Goal: Task Accomplishment & Management: Use online tool/utility

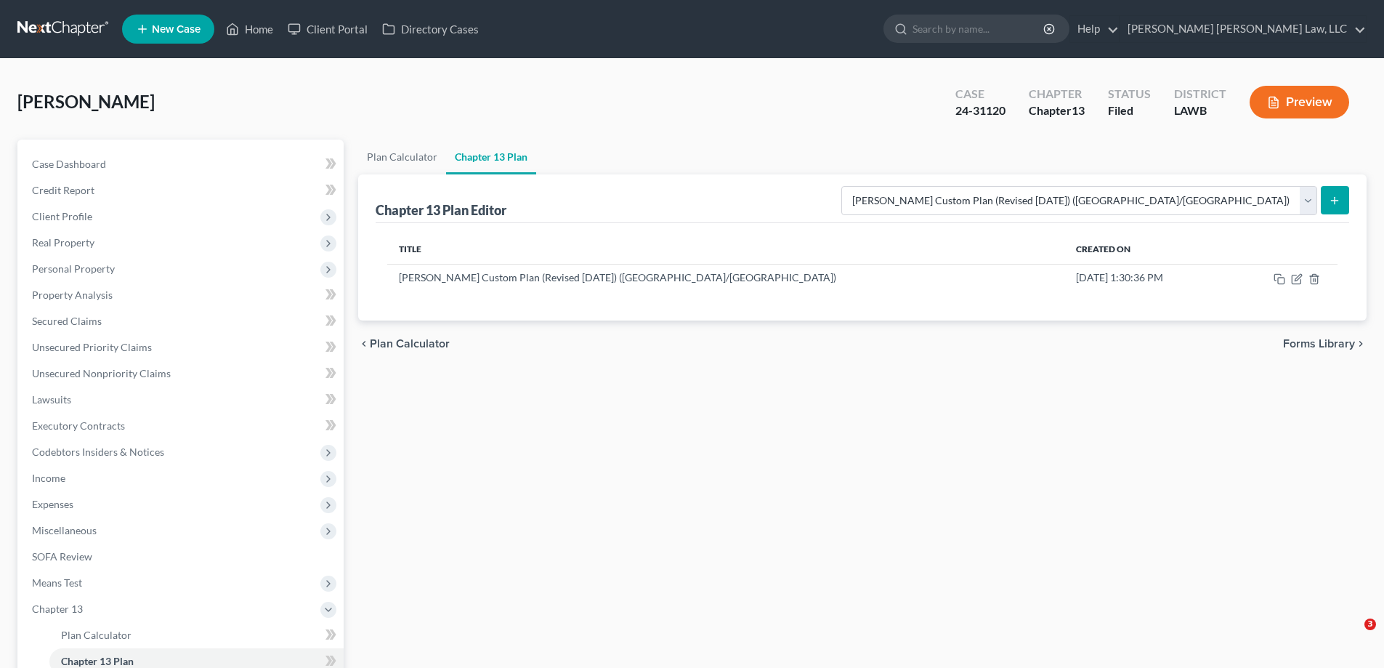
select select "1"
click at [1295, 276] on icon "button" at bounding box center [1297, 279] width 12 height 12
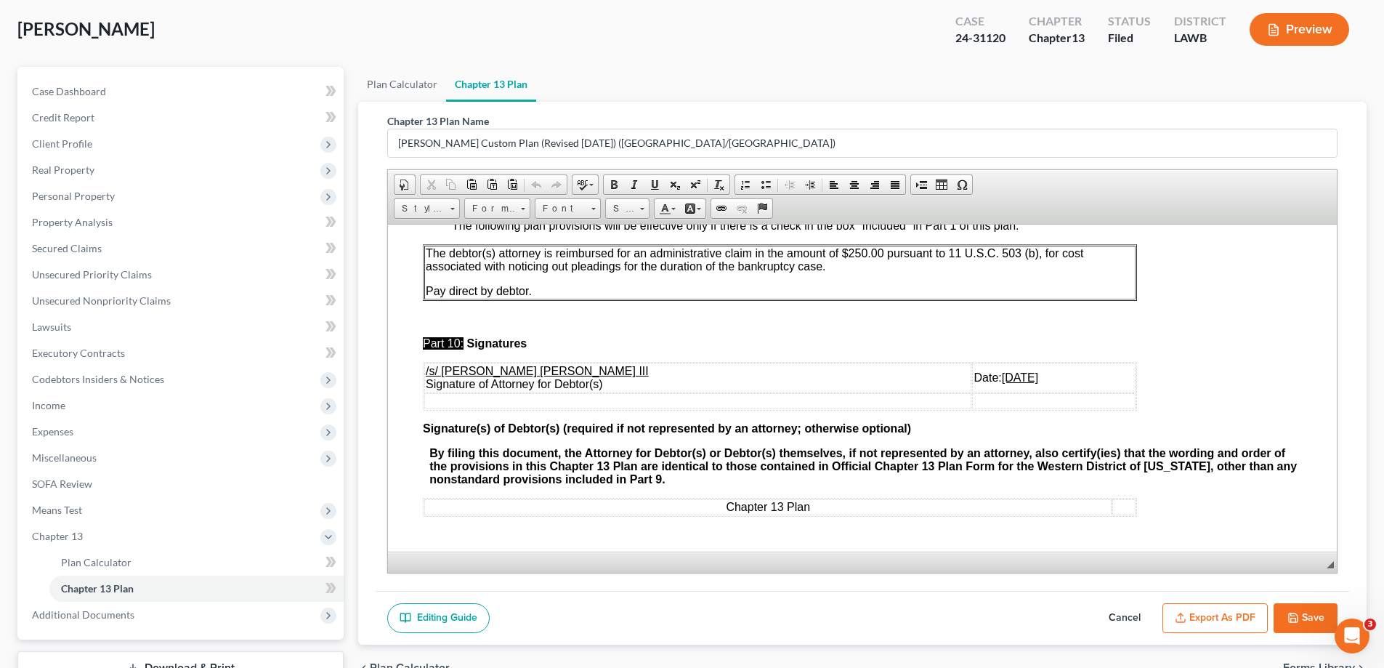
scroll to position [183, 0]
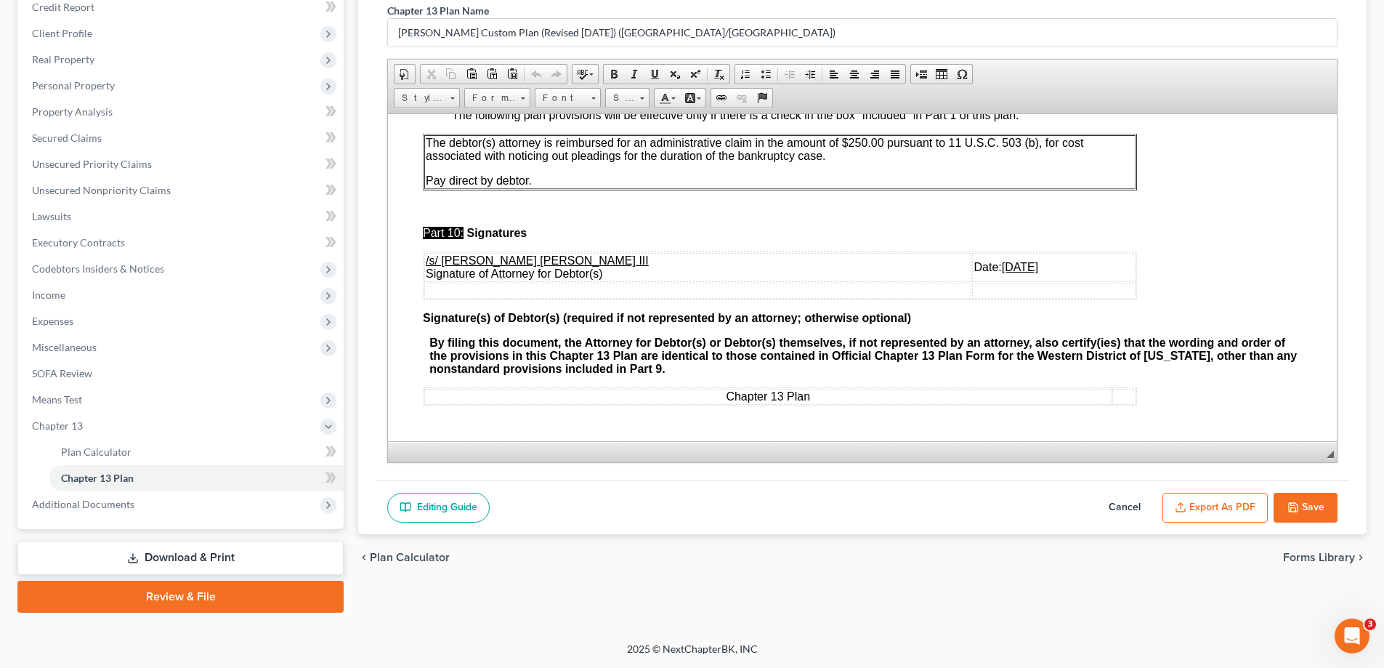
click at [1239, 511] on button "Export as PDF" at bounding box center [1214, 507] width 105 height 31
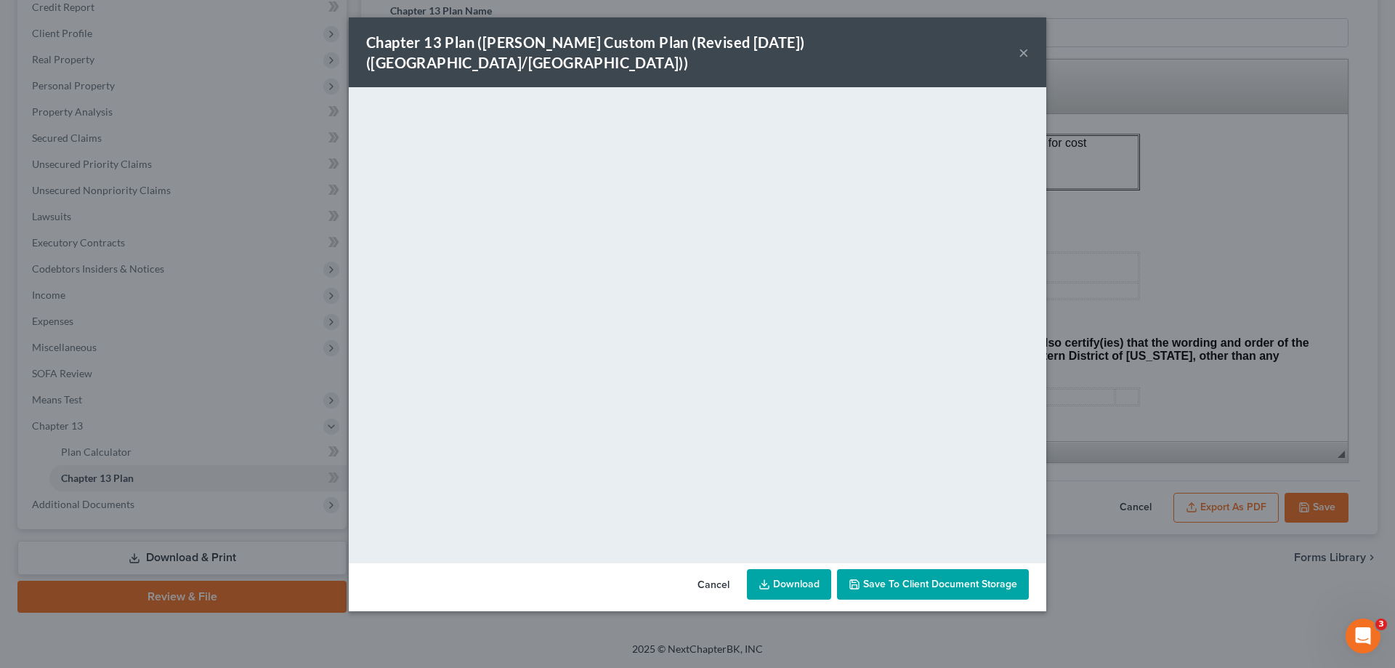
click at [955, 46] on div "Chapter 13 Plan ([PERSON_NAME] Custom Plan (Revised [DATE]) ([GEOGRAPHIC_DATA]/…" at bounding box center [697, 52] width 697 height 70
drag, startPoint x: 1023, startPoint y: 42, endPoint x: 1051, endPoint y: 84, distance: 50.2
click at [1022, 44] on button "×" at bounding box center [1023, 52] width 10 height 17
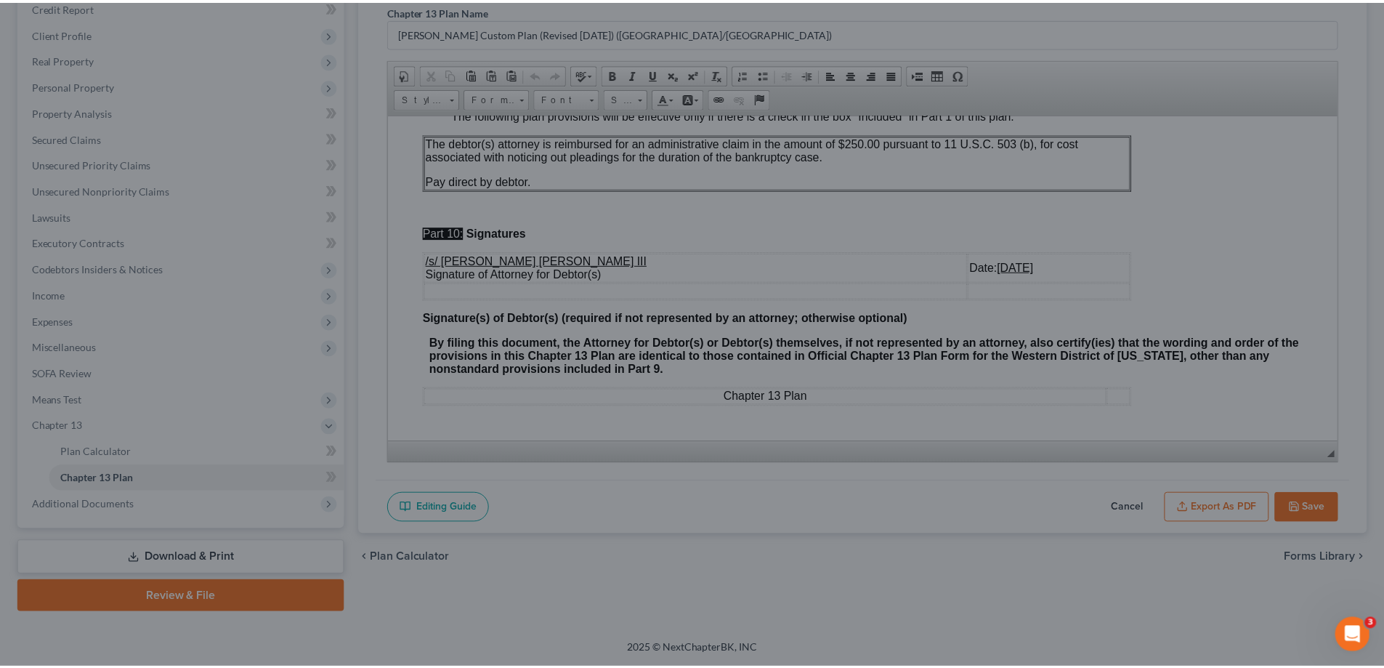
scroll to position [4355, 0]
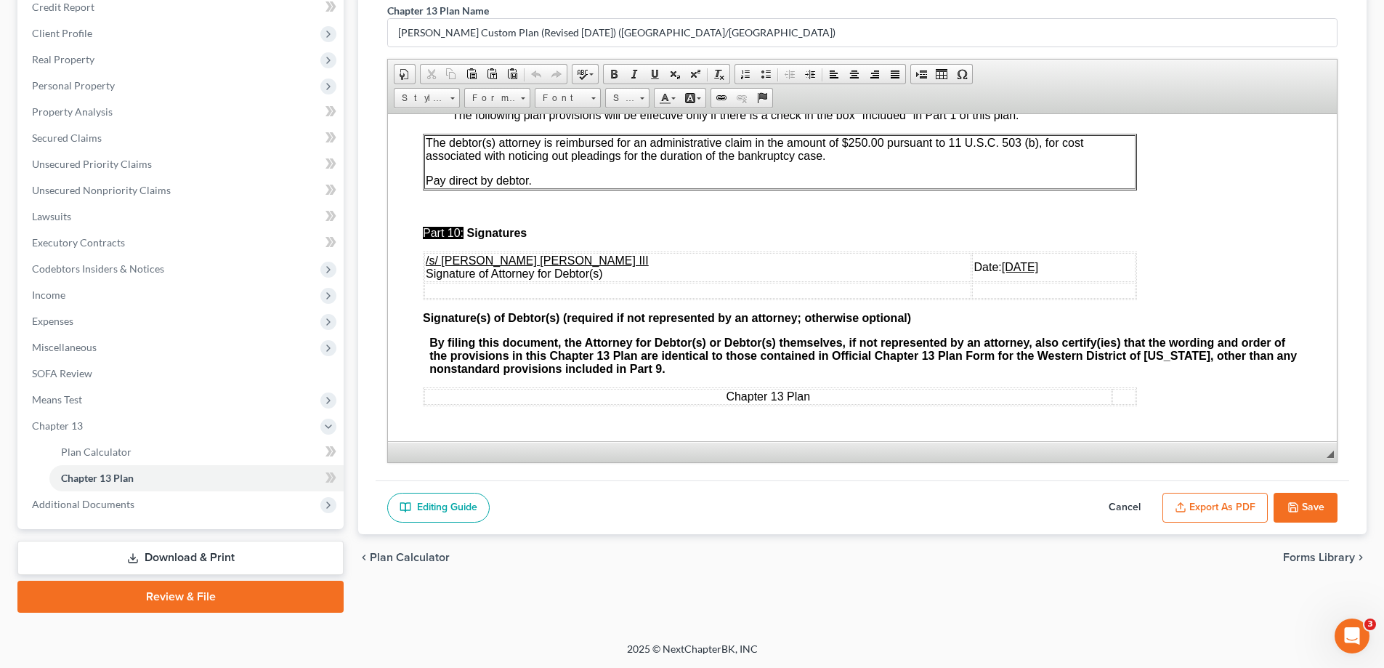
click at [1305, 510] on button "Save" at bounding box center [1305, 507] width 64 height 31
select select "1"
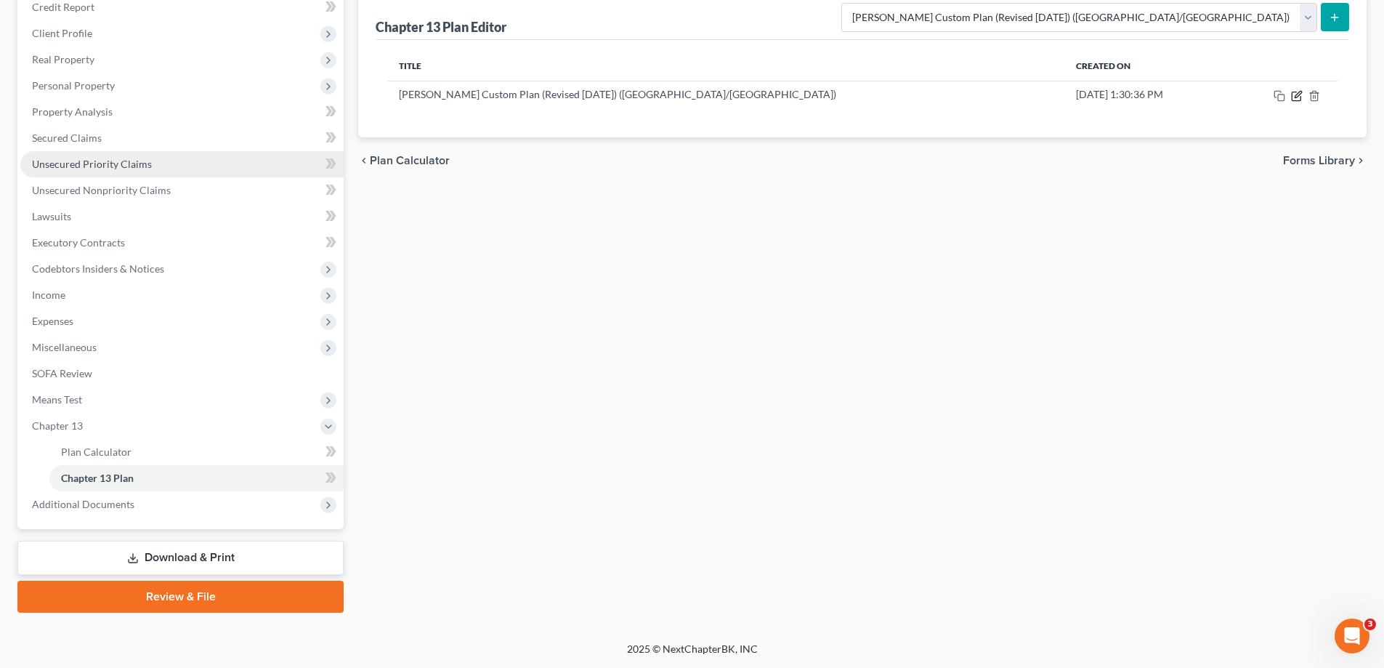
drag, startPoint x: 1296, startPoint y: 95, endPoint x: 84, endPoint y: 163, distance: 1214.2
click at [1295, 95] on icon "button" at bounding box center [1297, 96] width 12 height 12
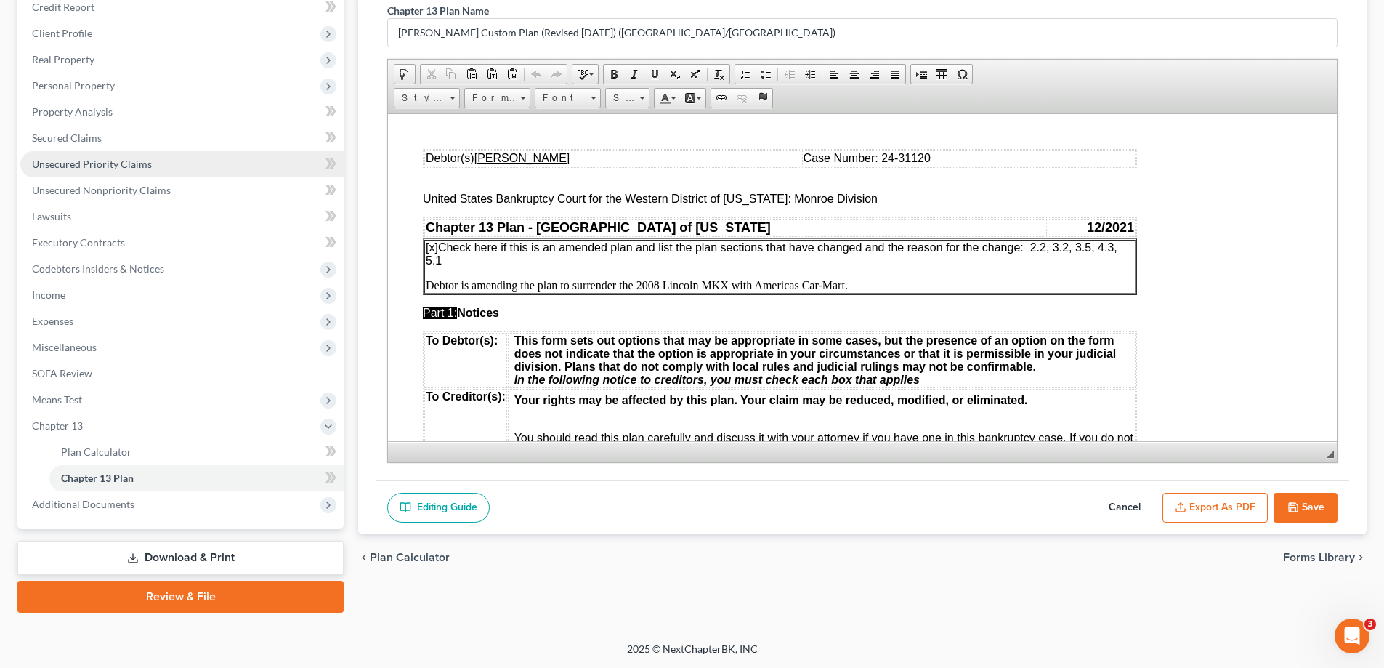
scroll to position [0, 0]
click at [865, 285] on p "Debtor is amending the plan to surrender the 2008 Lincoln MKX with Americas Car…" at bounding box center [780, 284] width 708 height 13
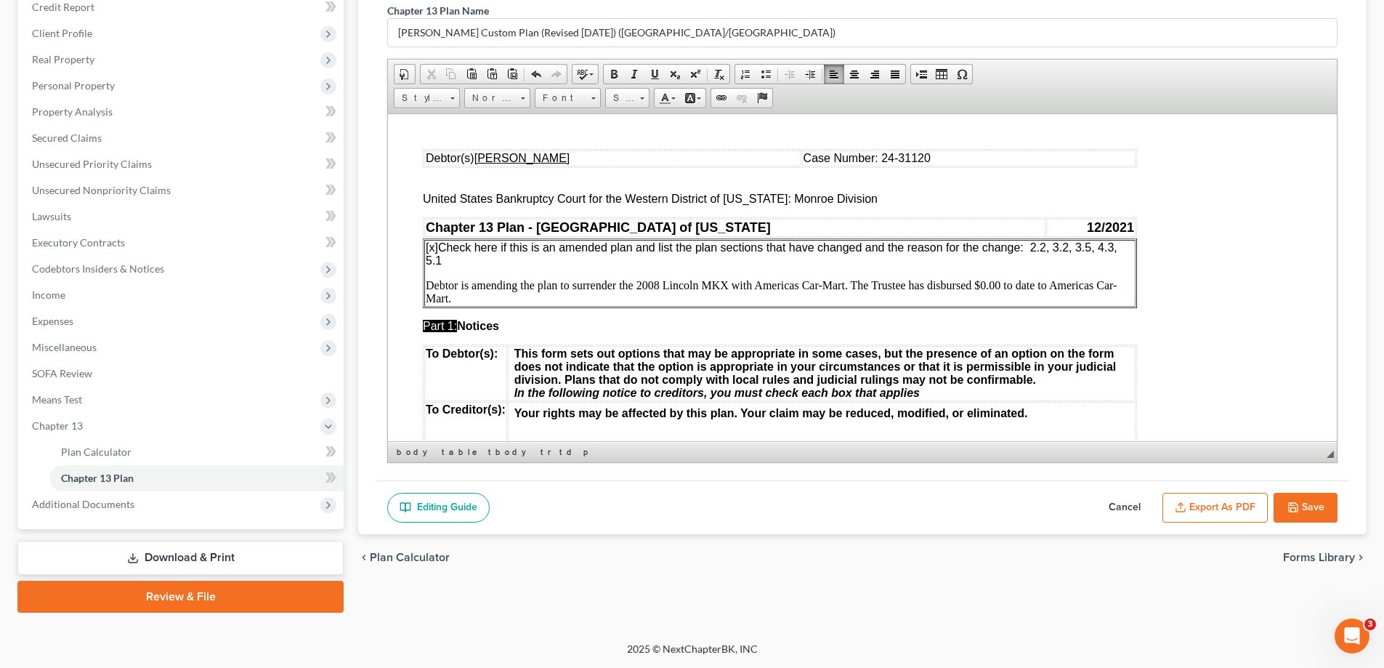
click at [1279, 509] on button "Save" at bounding box center [1305, 507] width 64 height 31
select select "1"
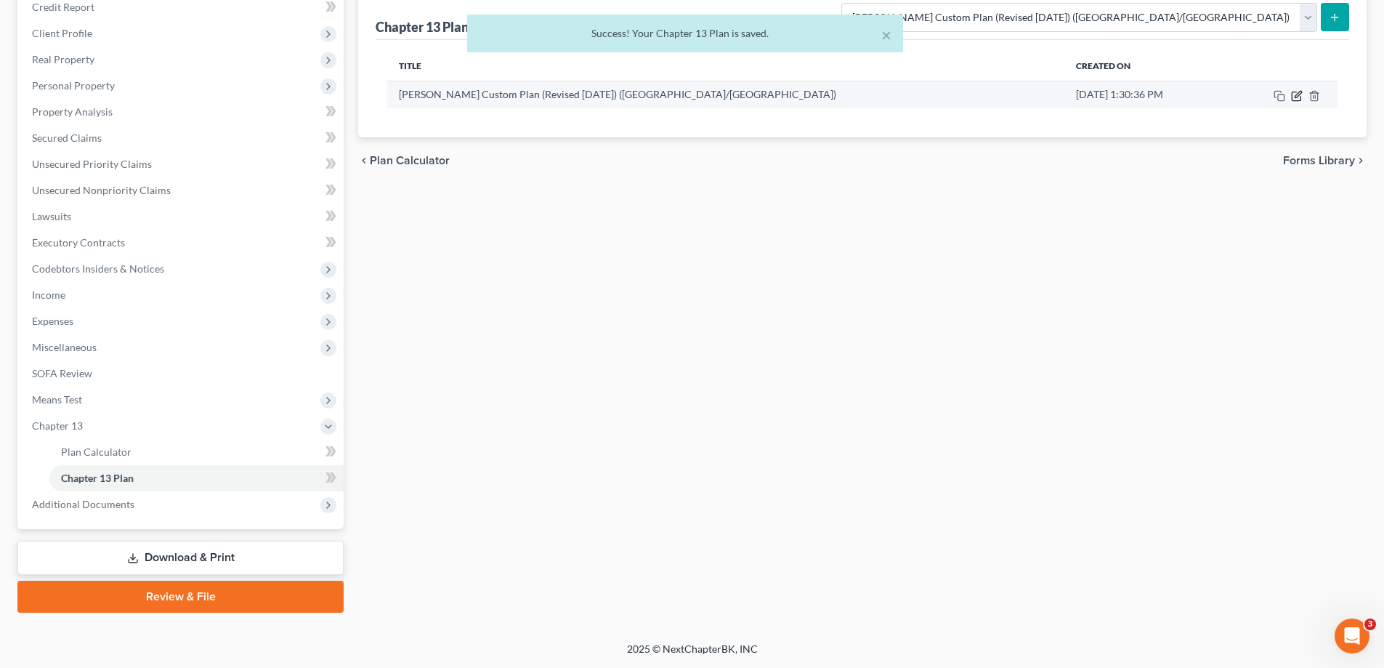
click at [1295, 94] on icon "button" at bounding box center [1297, 96] width 12 height 12
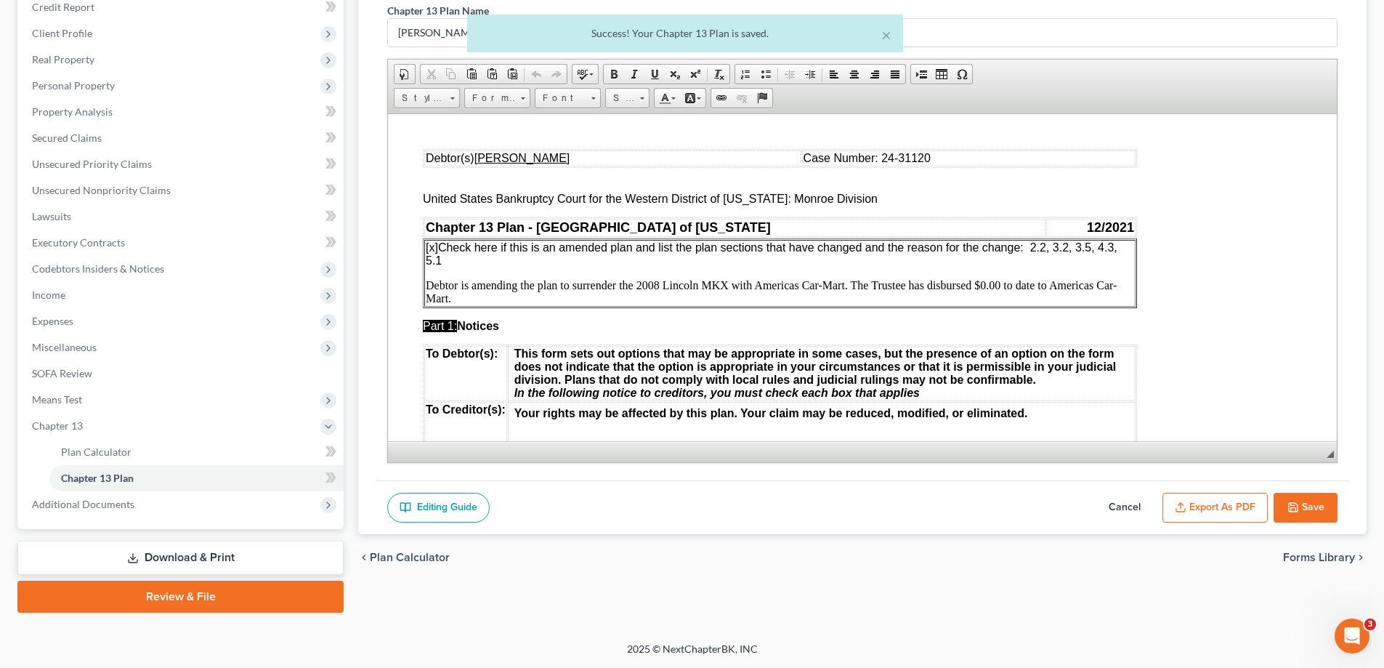
click at [1255, 513] on button "Export as PDF" at bounding box center [1214, 507] width 105 height 31
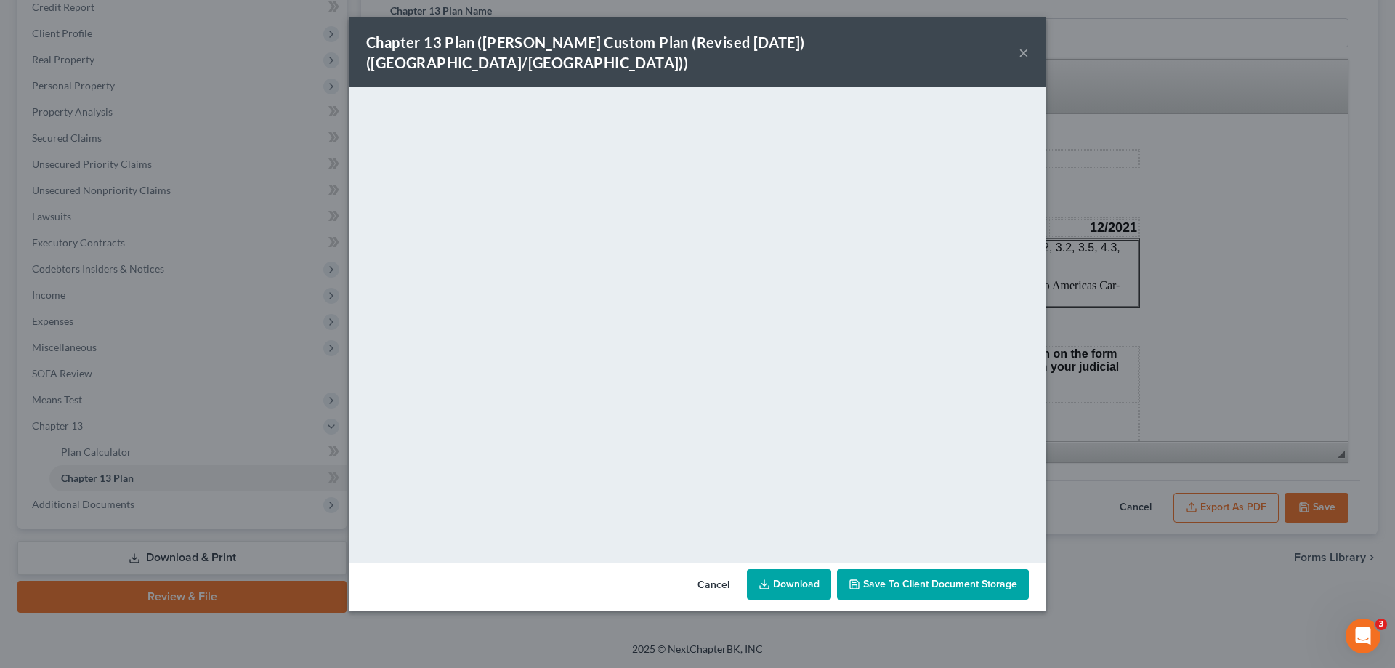
click at [943, 27] on div "Chapter 13 Plan ([PERSON_NAME] Custom Plan (Revised [DATE]) ([GEOGRAPHIC_DATA]/…" at bounding box center [697, 52] width 697 height 70
click at [1019, 41] on div "Chapter 13 Plan ([PERSON_NAME] Custom Plan (Revised [DATE]) ([GEOGRAPHIC_DATA]/…" at bounding box center [697, 52] width 697 height 70
click at [1318, 508] on div "Chapter 13 Plan ([PERSON_NAME] Custom Plan (Revised [DATE]) ([GEOGRAPHIC_DATA]/…" at bounding box center [697, 334] width 1395 height 668
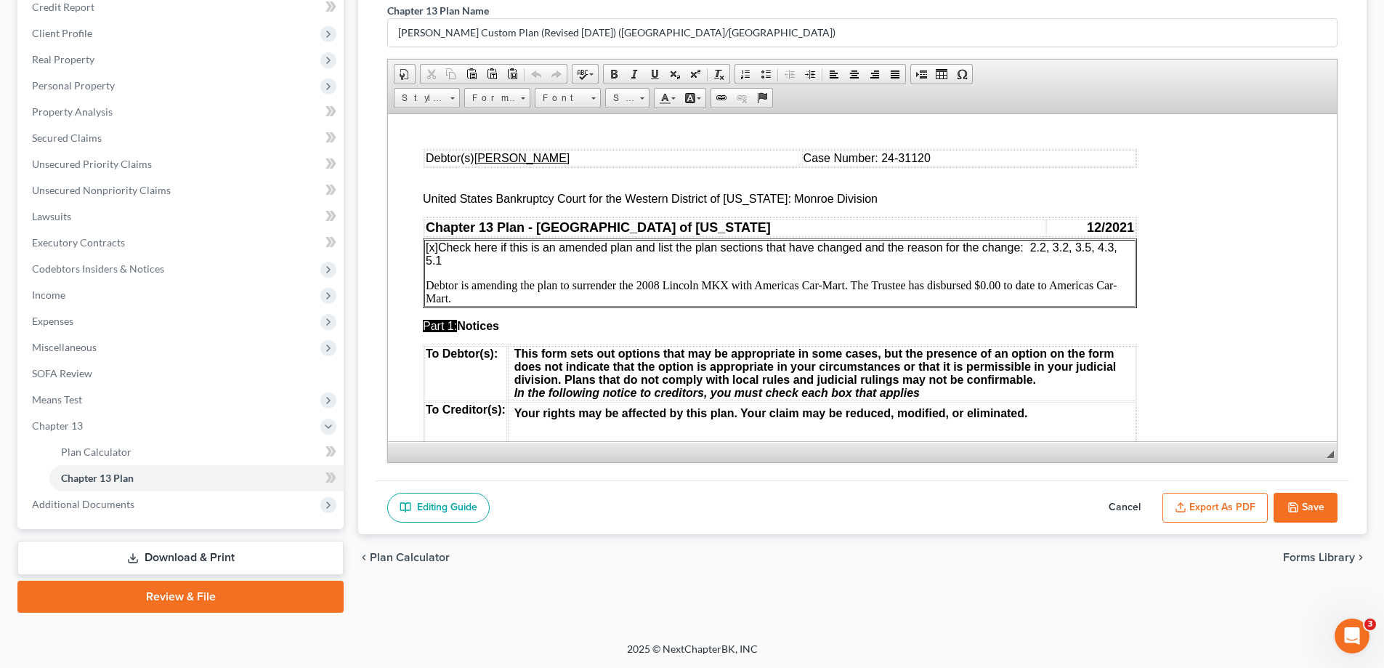
click at [1323, 517] on button "Save" at bounding box center [1305, 507] width 64 height 31
select select "1"
